Goal: Check status: Check status

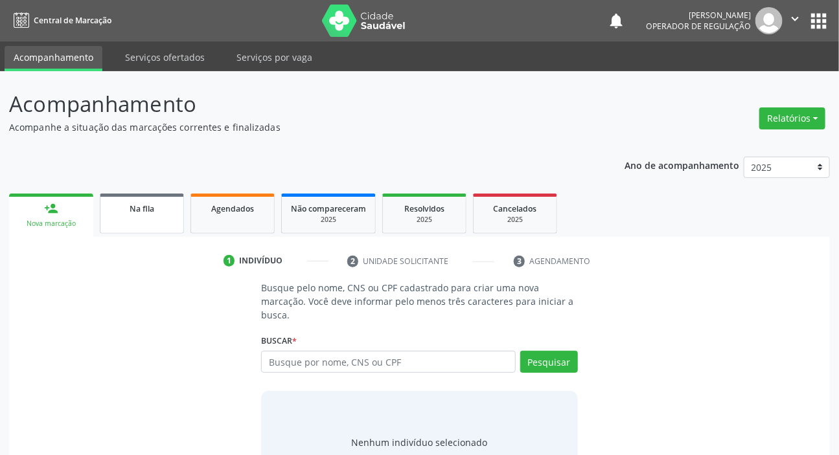
click at [140, 203] on span "Na fila" at bounding box center [142, 208] width 25 height 11
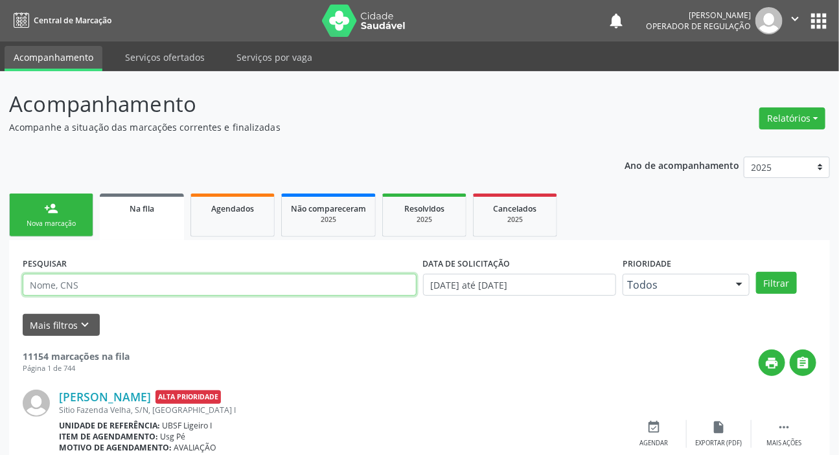
click at [162, 289] on input "text" at bounding box center [220, 285] width 394 height 22
paste input "700 5069 7945 2959"
click at [756, 272] on button "Filtrar" at bounding box center [776, 283] width 41 height 22
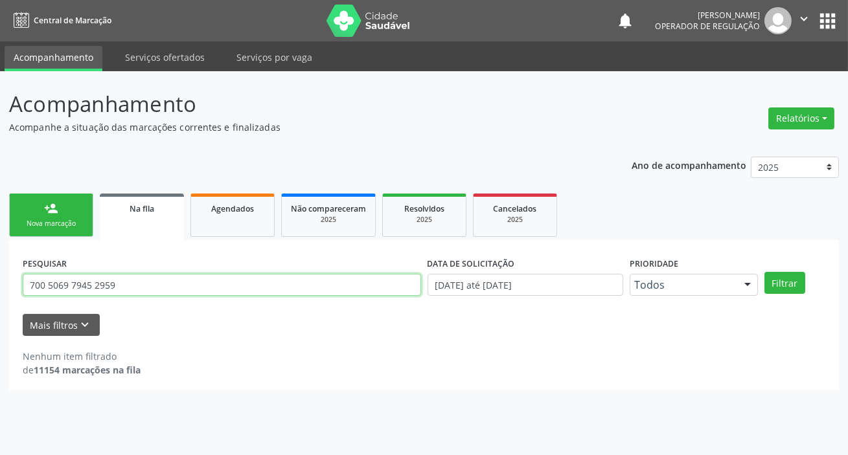
click at [96, 287] on input "700 5069 7945 2959" at bounding box center [222, 285] width 398 height 22
click at [145, 286] on input "700 5069 7945 2959" at bounding box center [222, 285] width 398 height 22
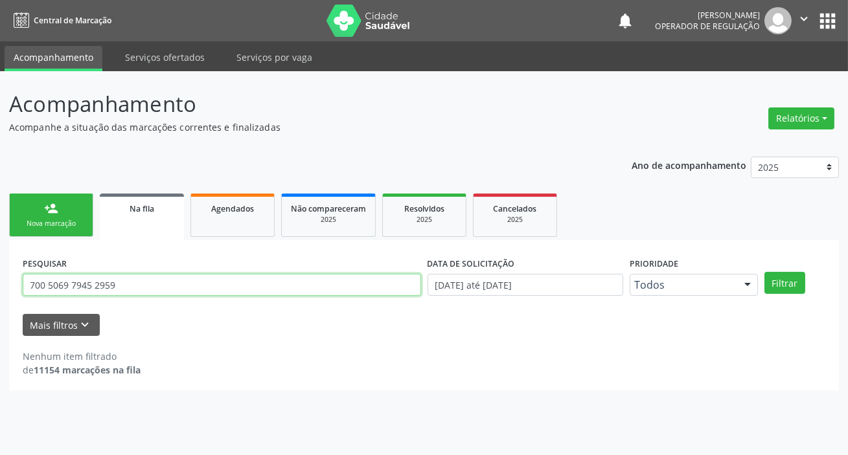
click at [145, 286] on input "700 5069 7945 2959" at bounding box center [222, 285] width 398 height 22
click at [764, 272] on button "Filtrar" at bounding box center [784, 283] width 41 height 22
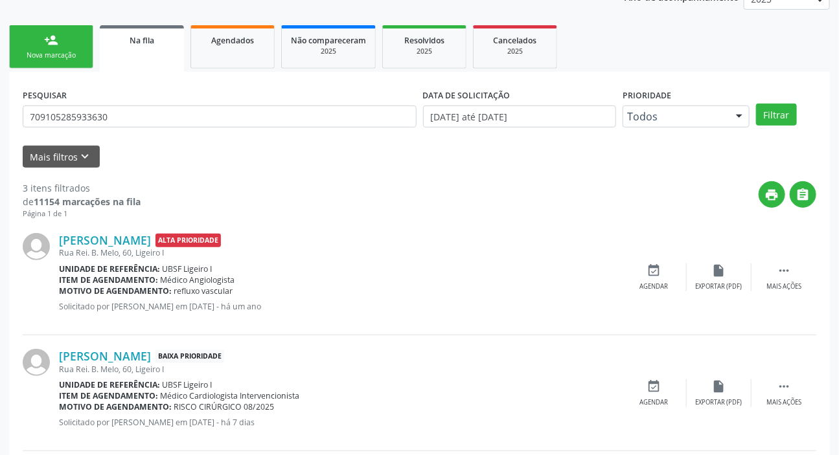
scroll to position [66, 0]
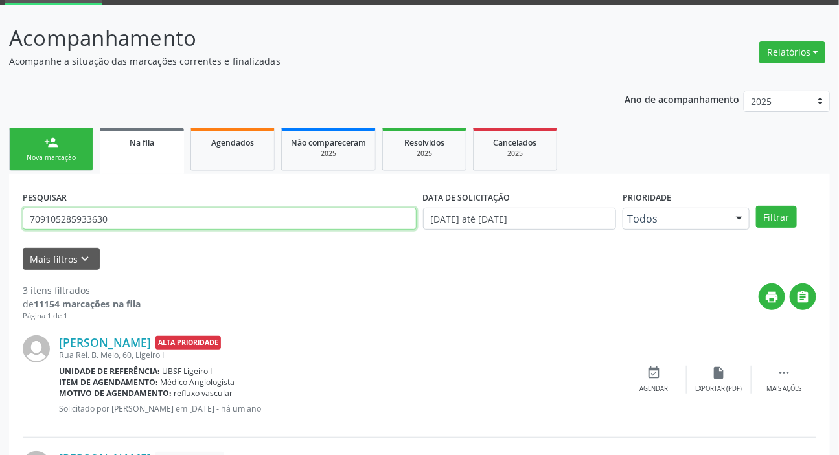
click at [135, 215] on input "709105285933630" at bounding box center [220, 219] width 394 height 22
click at [217, 220] on input "7025003" at bounding box center [220, 219] width 394 height 22
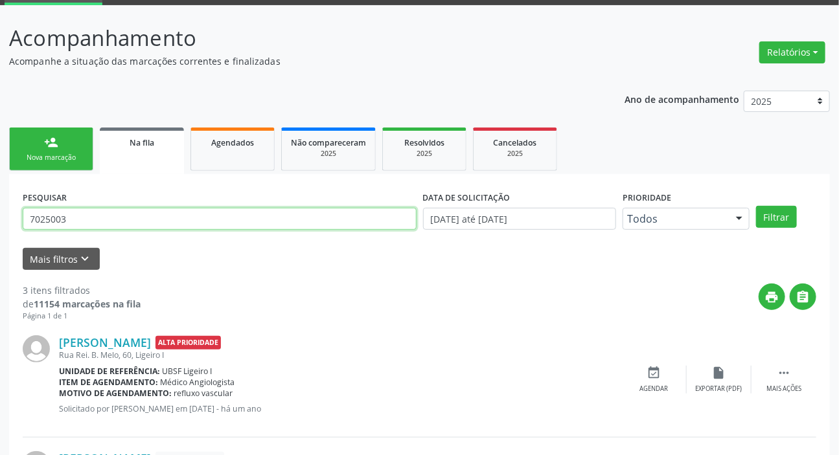
click at [217, 220] on input "7025003" at bounding box center [220, 219] width 394 height 22
type input "700203423916829"
click at [756, 206] on button "Filtrar" at bounding box center [776, 217] width 41 height 22
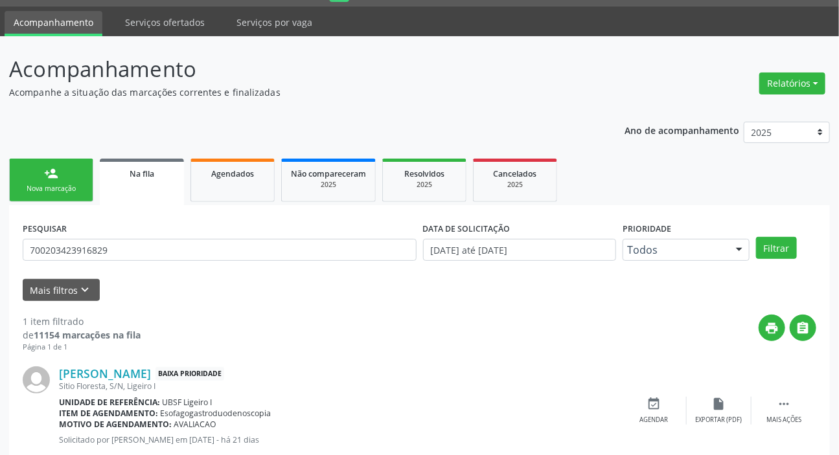
scroll to position [70, 0]
